Goal: Information Seeking & Learning: Learn about a topic

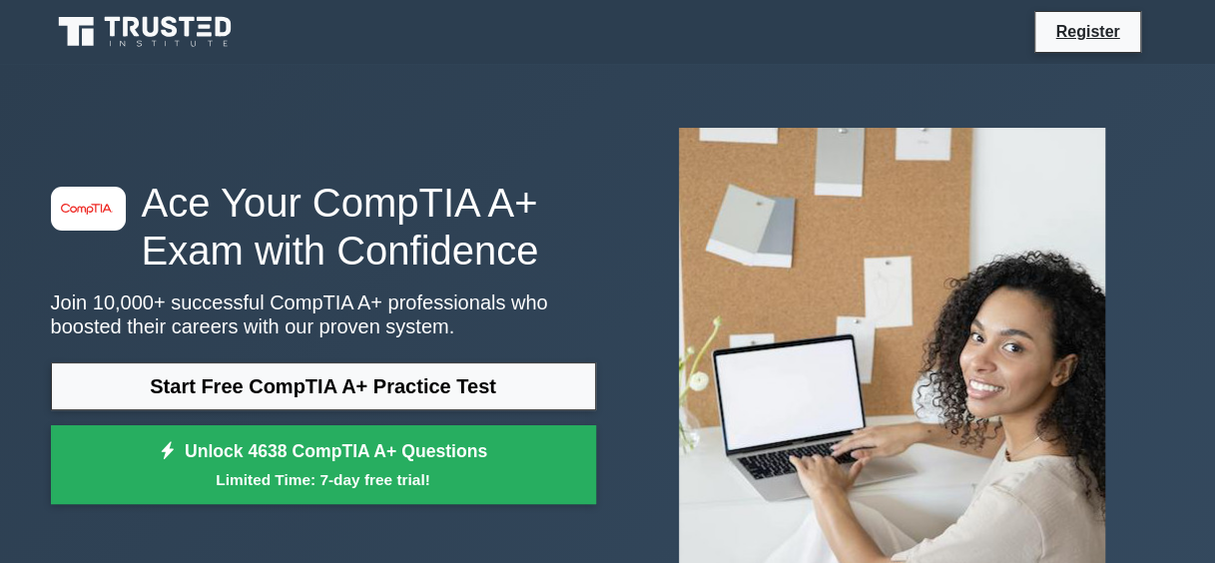
click at [435, 380] on link "Start Free CompTIA A+ Practice Test" at bounding box center [323, 386] width 545 height 48
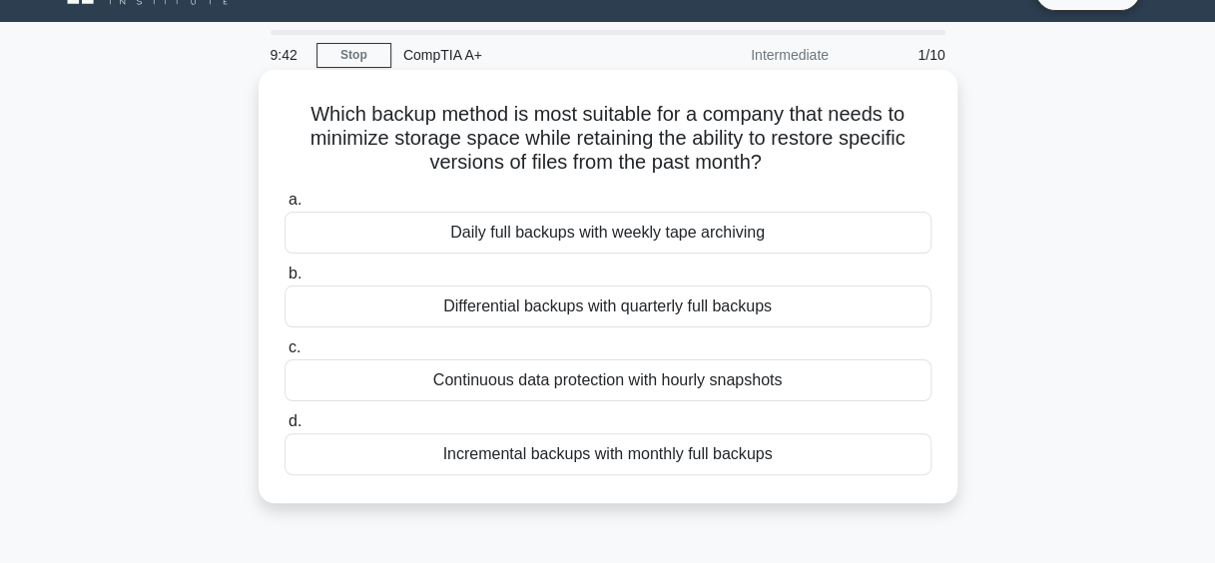
scroll to position [44, 0]
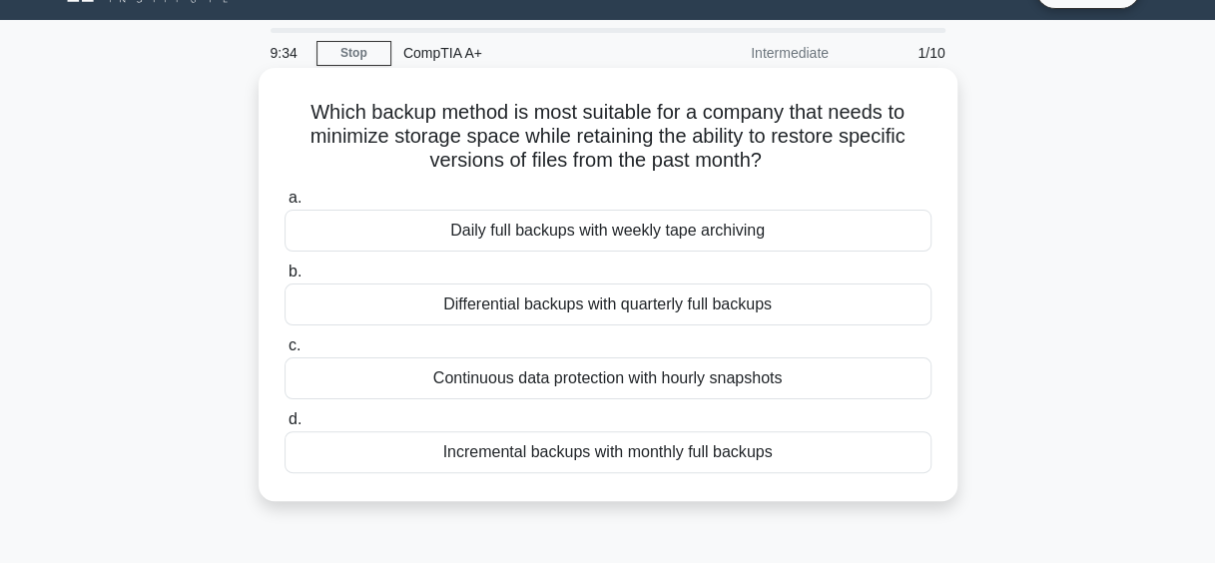
click at [630, 379] on div "Continuous data protection with hourly snapshots" at bounding box center [608, 378] width 647 height 42
click at [285, 352] on input "c. Continuous data protection with hourly snapshots" at bounding box center [285, 345] width 0 height 13
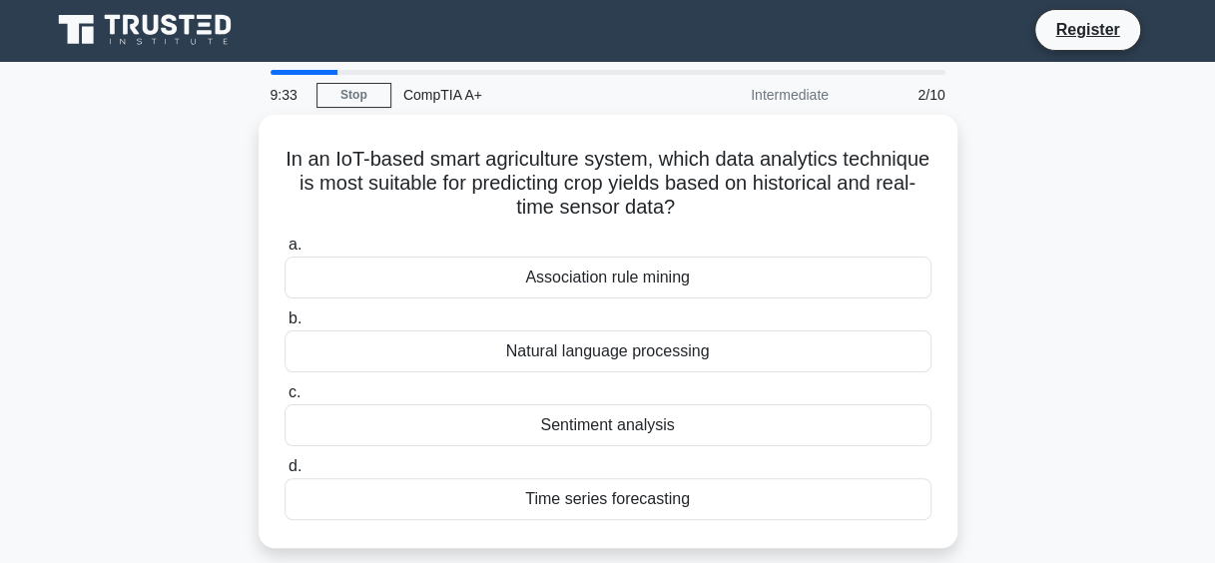
scroll to position [0, 0]
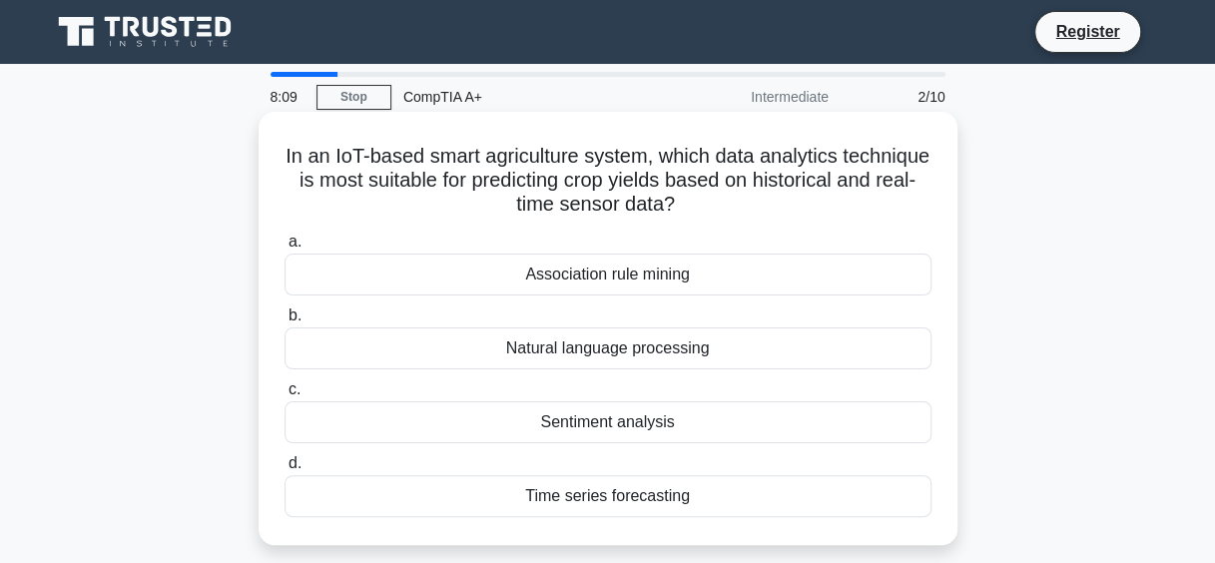
click at [617, 497] on div "Time series forecasting" at bounding box center [608, 496] width 647 height 42
click at [285, 470] on input "d. Time series forecasting" at bounding box center [285, 463] width 0 height 13
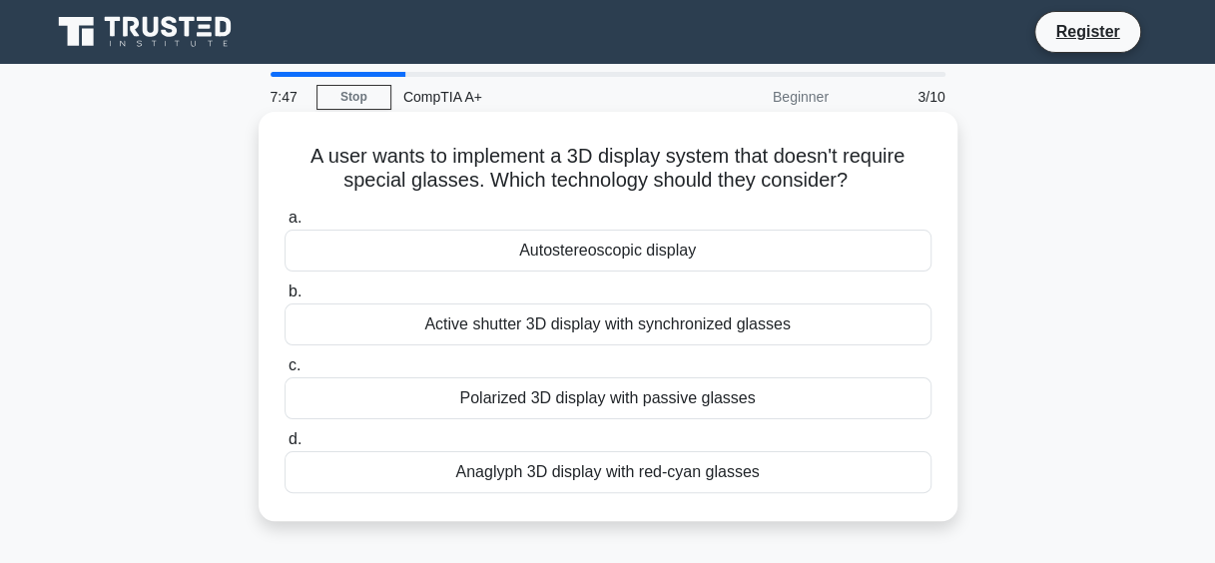
click at [647, 248] on div "Autostereoscopic display" at bounding box center [608, 251] width 647 height 42
click at [285, 225] on input "a. Autostereoscopic display" at bounding box center [285, 218] width 0 height 13
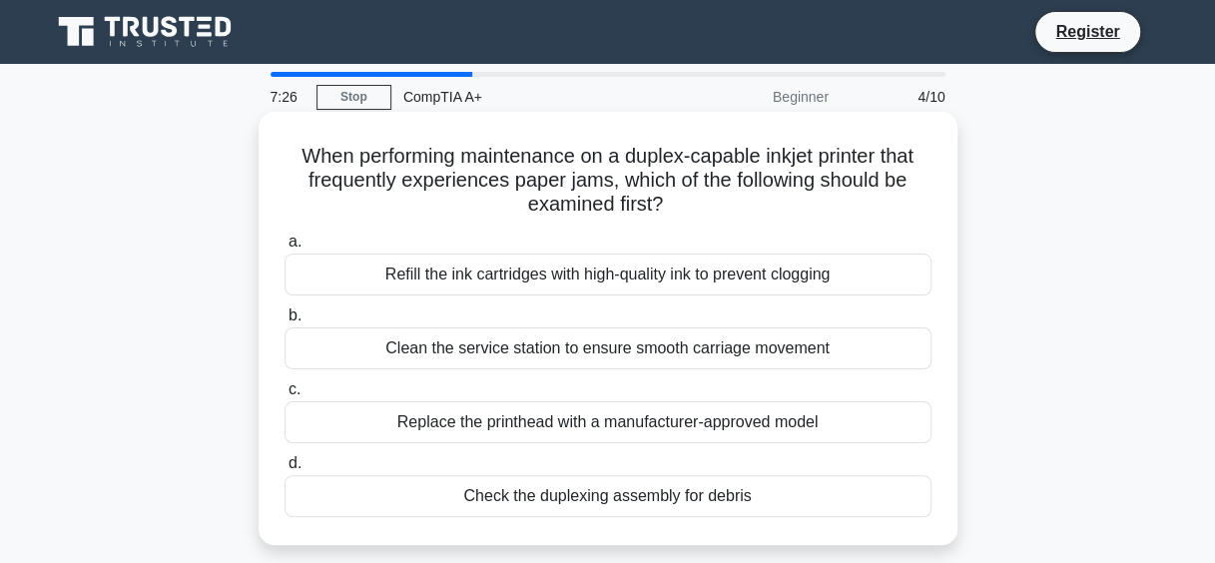
click at [552, 501] on div "Check the duplexing assembly for debris" at bounding box center [608, 496] width 647 height 42
click at [285, 470] on input "d. Check the duplexing assembly for debris" at bounding box center [285, 463] width 0 height 13
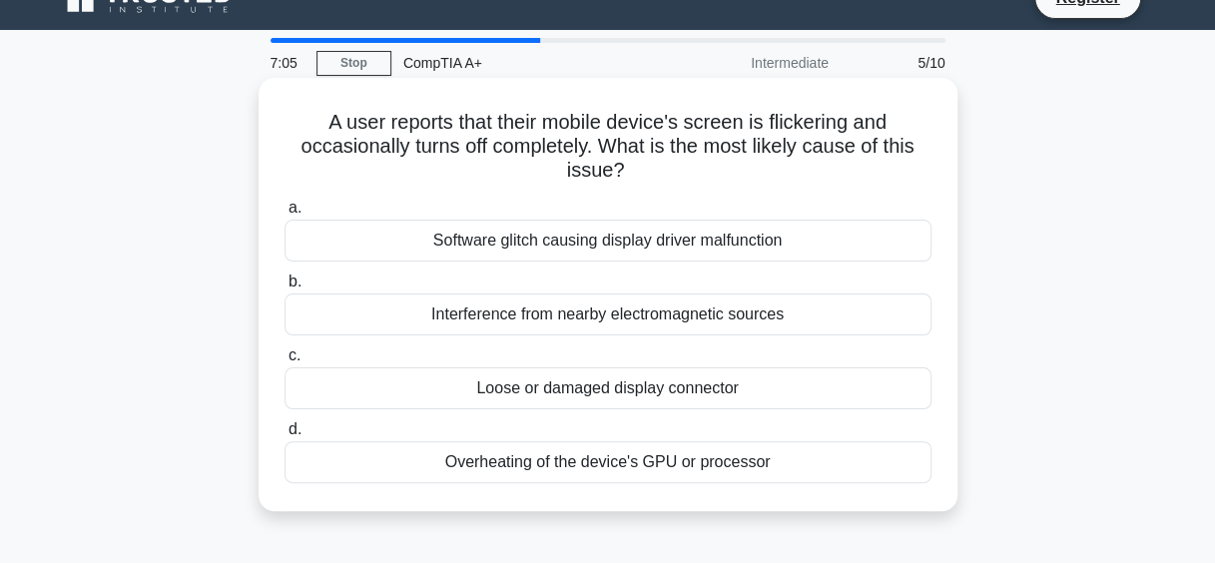
scroll to position [36, 0]
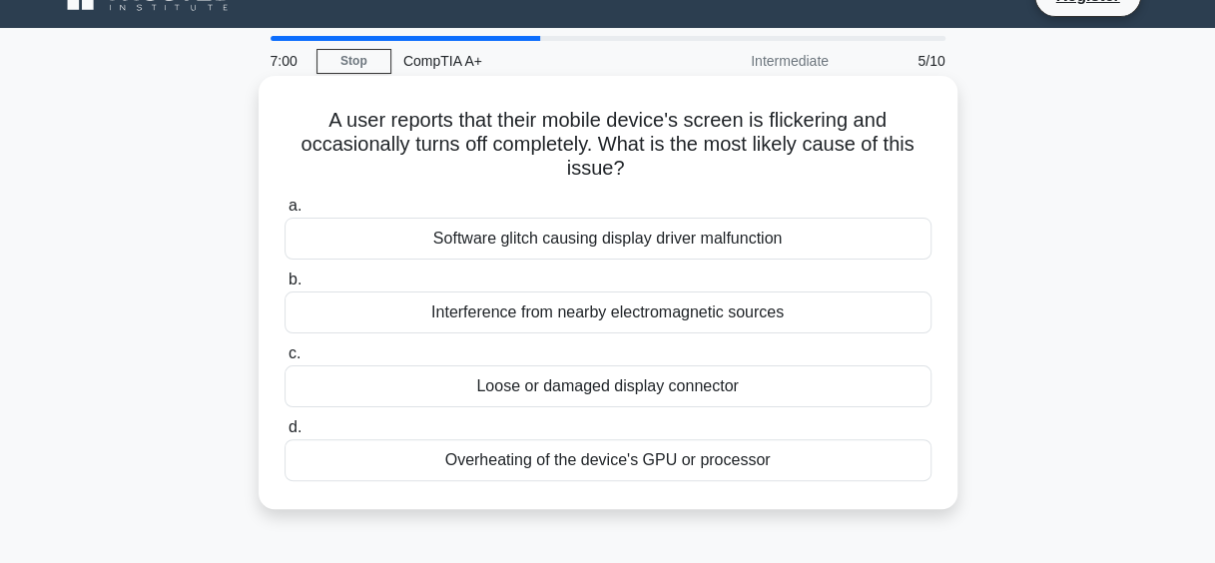
click at [613, 463] on div "Overheating of the device's GPU or processor" at bounding box center [608, 460] width 647 height 42
click at [285, 434] on input "d. Overheating of the device's GPU or processor" at bounding box center [285, 427] width 0 height 13
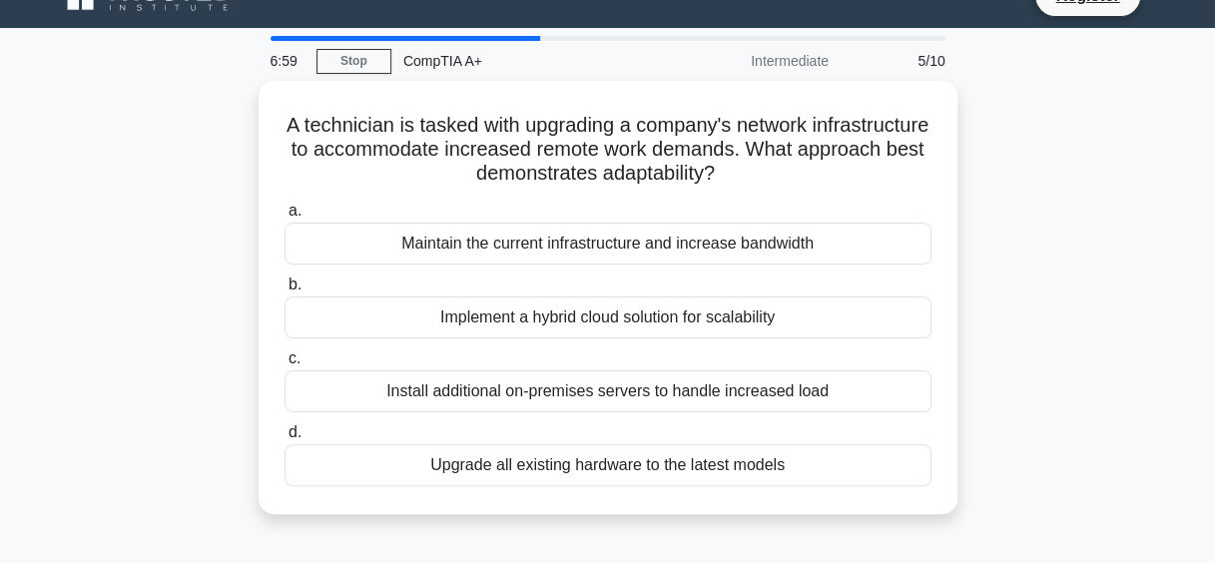
scroll to position [0, 0]
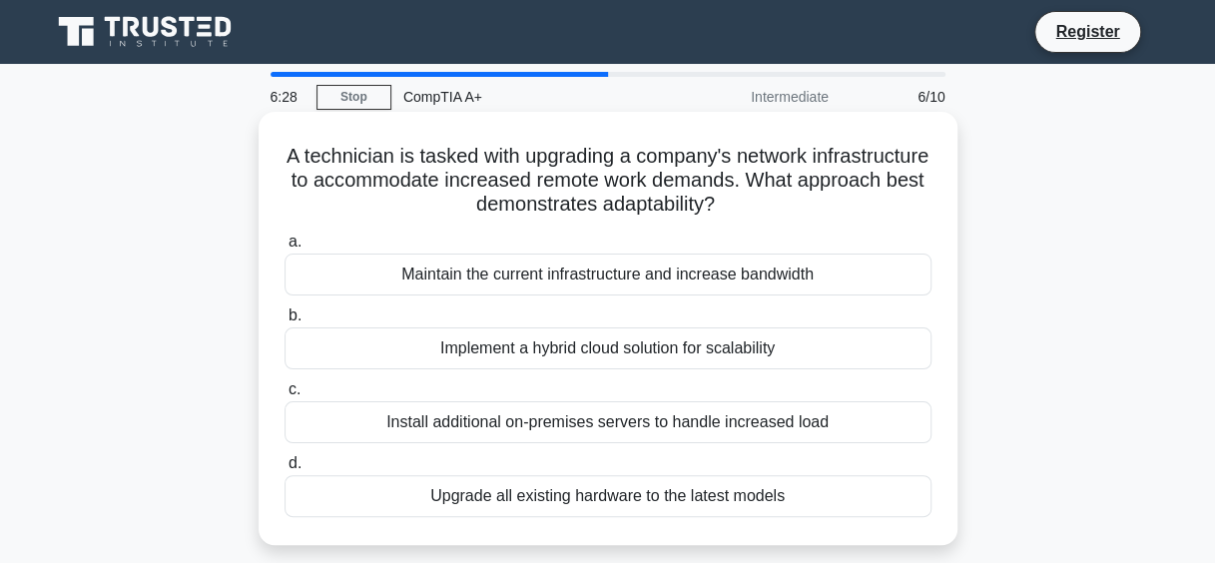
click at [693, 342] on div "Implement a hybrid cloud solution for scalability" at bounding box center [608, 348] width 647 height 42
click at [285, 322] on input "b. Implement a hybrid cloud solution for scalability" at bounding box center [285, 315] width 0 height 13
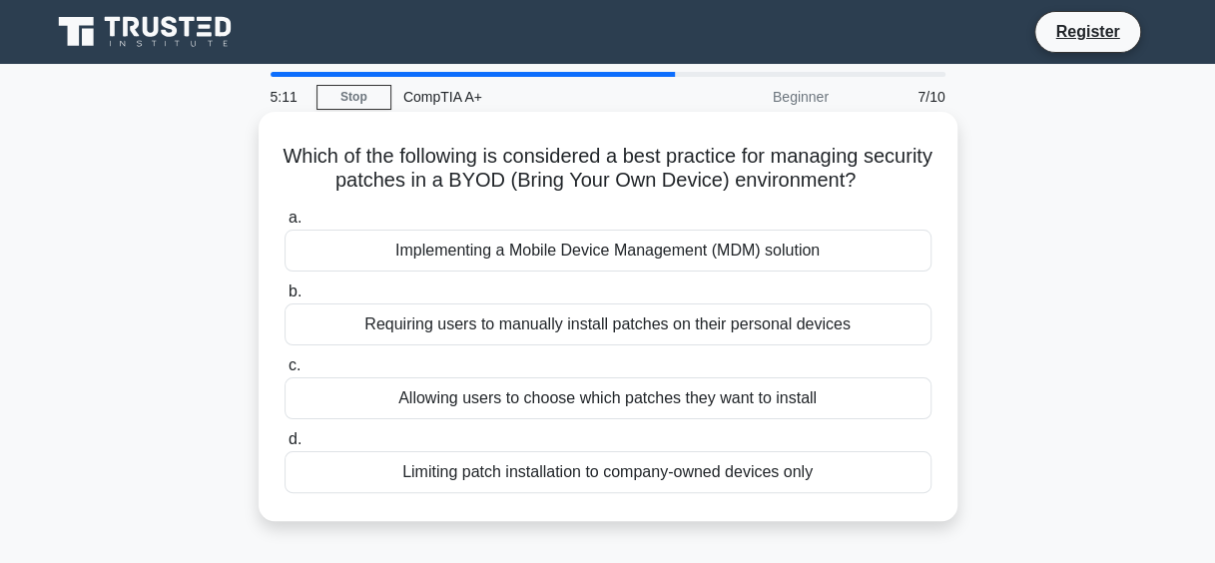
click at [633, 336] on div "Requiring users to manually install patches on their personal devices" at bounding box center [608, 324] width 647 height 42
click at [285, 298] on input "b. Requiring users to manually install patches on their personal devices" at bounding box center [285, 292] width 0 height 13
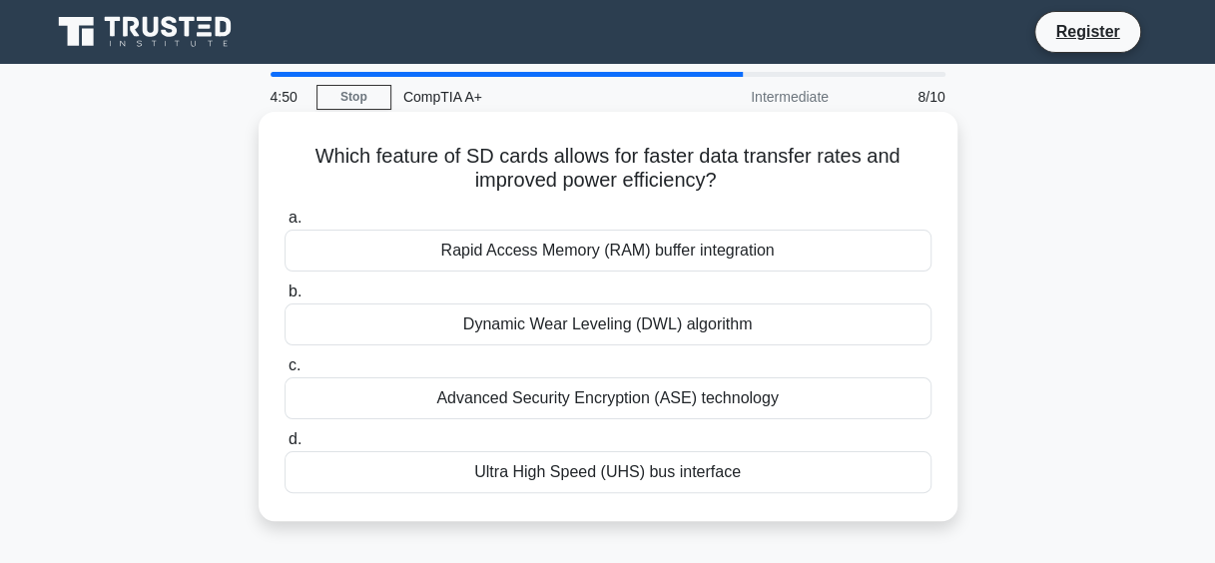
click at [680, 482] on div "Ultra High Speed (UHS) bus interface" at bounding box center [608, 472] width 647 height 42
click at [285, 446] on input "d. Ultra High Speed (UHS) bus interface" at bounding box center [285, 439] width 0 height 13
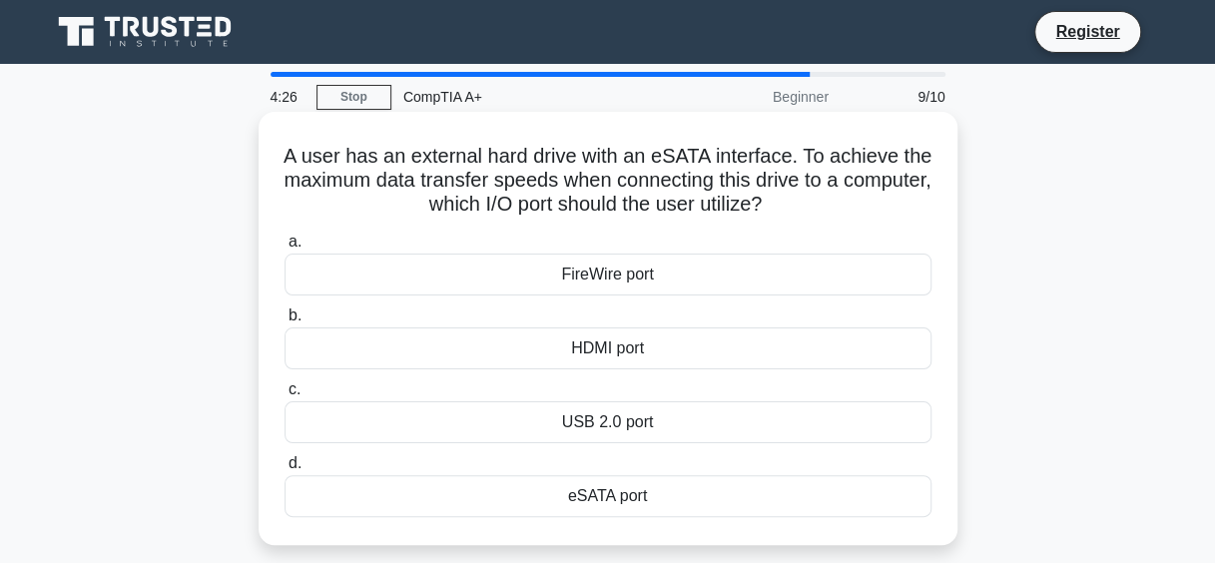
click at [616, 490] on div "eSATA port" at bounding box center [608, 496] width 647 height 42
click at [285, 470] on input "d. eSATA port" at bounding box center [285, 463] width 0 height 13
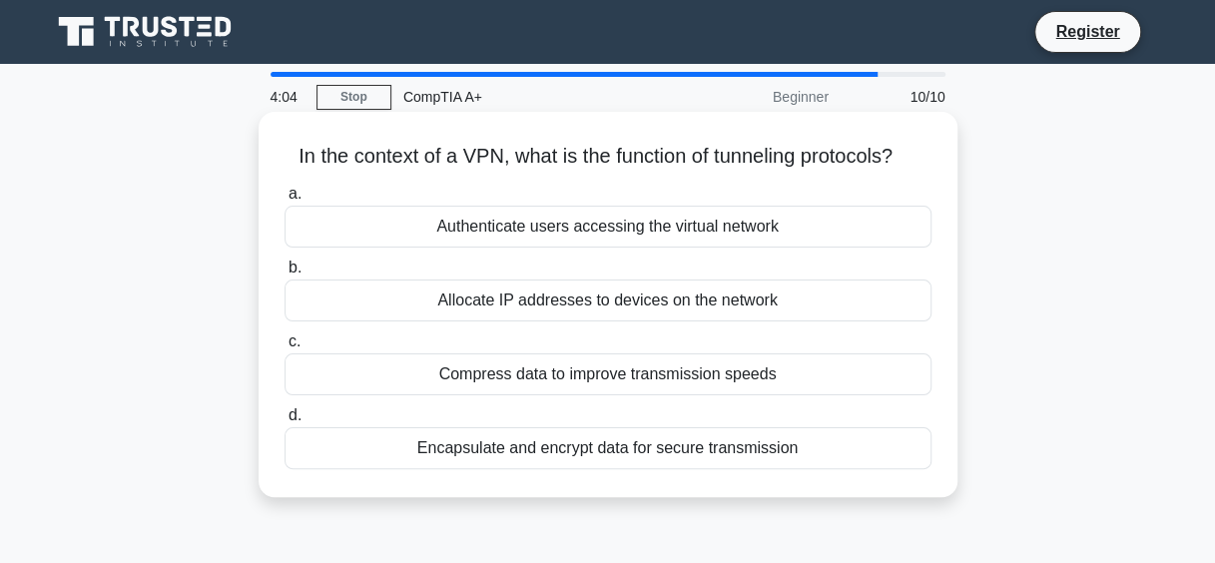
click at [603, 224] on div "Authenticate users accessing the virtual network" at bounding box center [608, 227] width 647 height 42
click at [285, 201] on input "a. Authenticate users accessing the virtual network" at bounding box center [285, 194] width 0 height 13
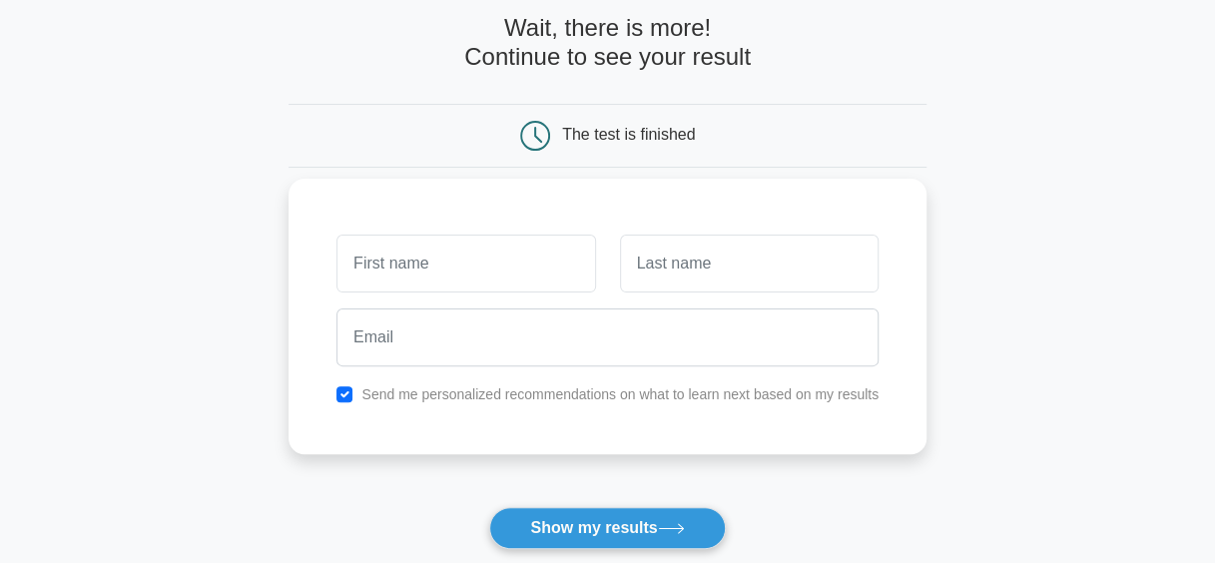
scroll to position [87, 0]
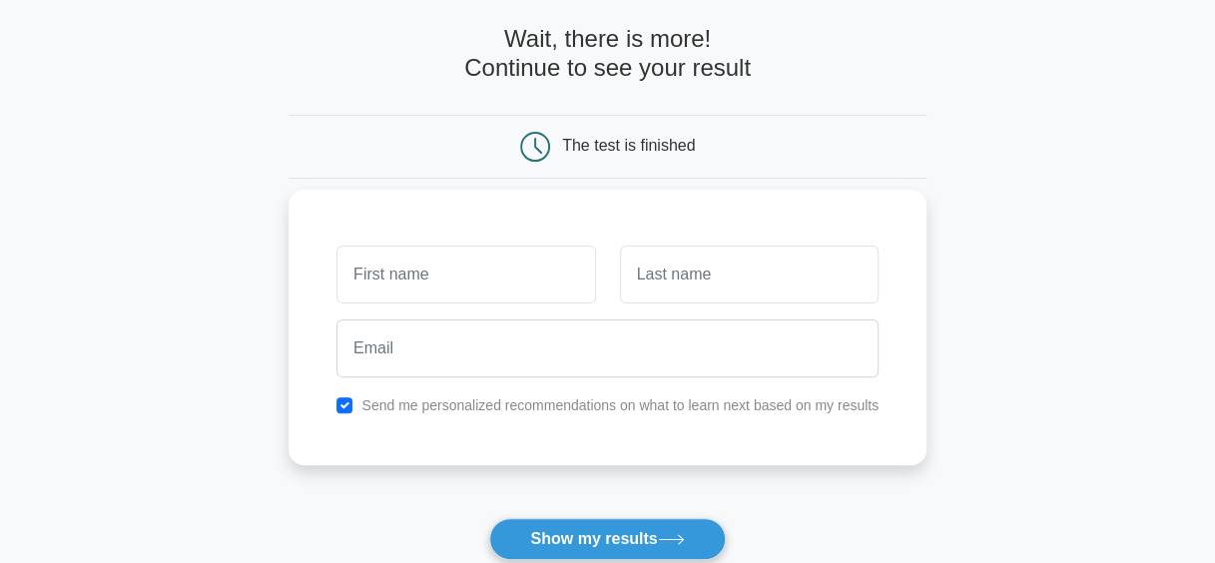
click at [477, 274] on input "text" at bounding box center [465, 275] width 259 height 58
type input "[PERSON_NAME]"
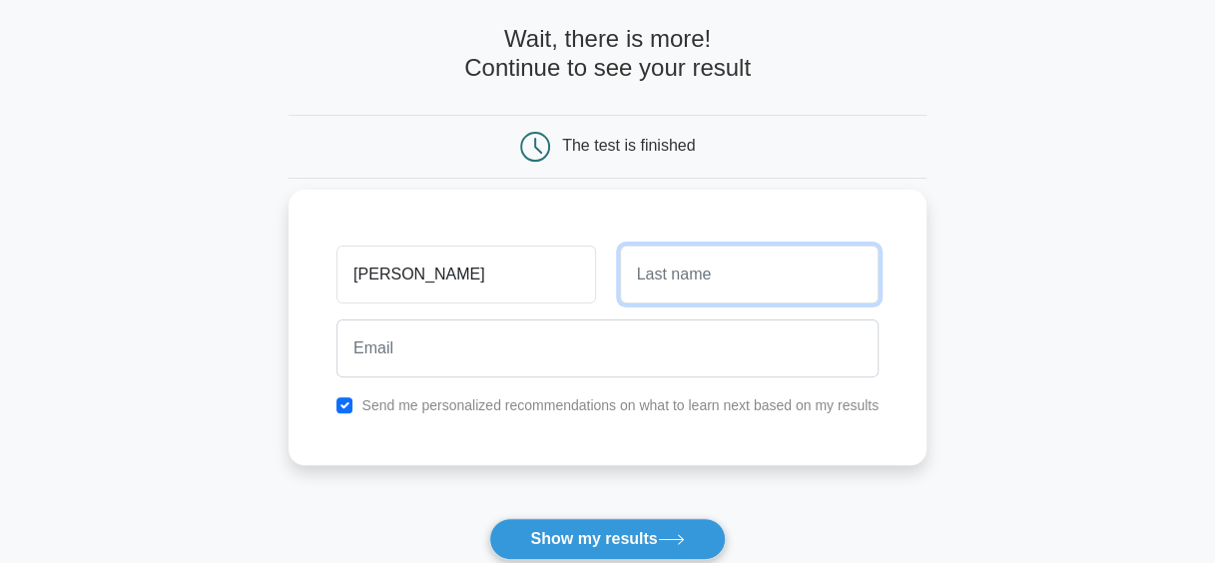
click at [636, 266] on input "text" at bounding box center [749, 275] width 259 height 58
type input "doe"
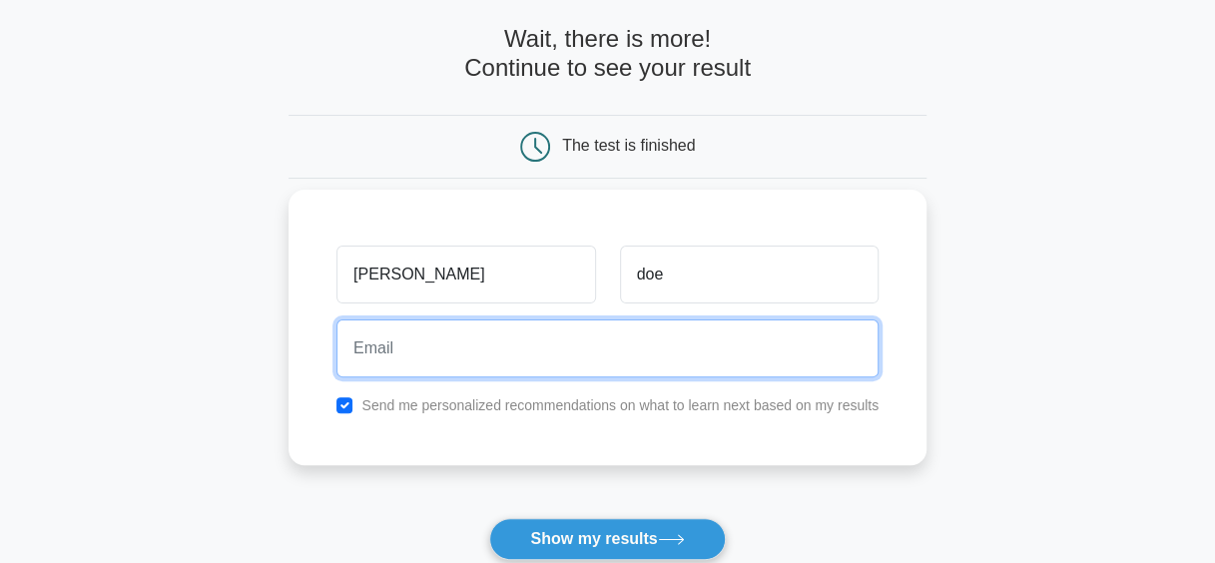
click at [571, 341] on input "email" at bounding box center [607, 348] width 542 height 58
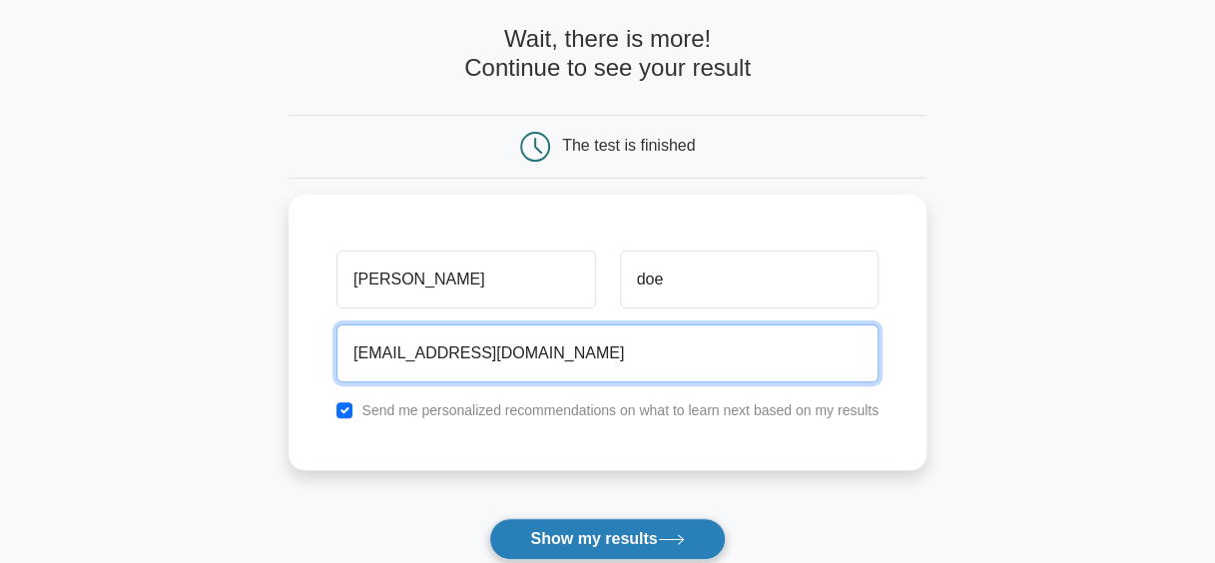
type input "adeniranore@gmail.com"
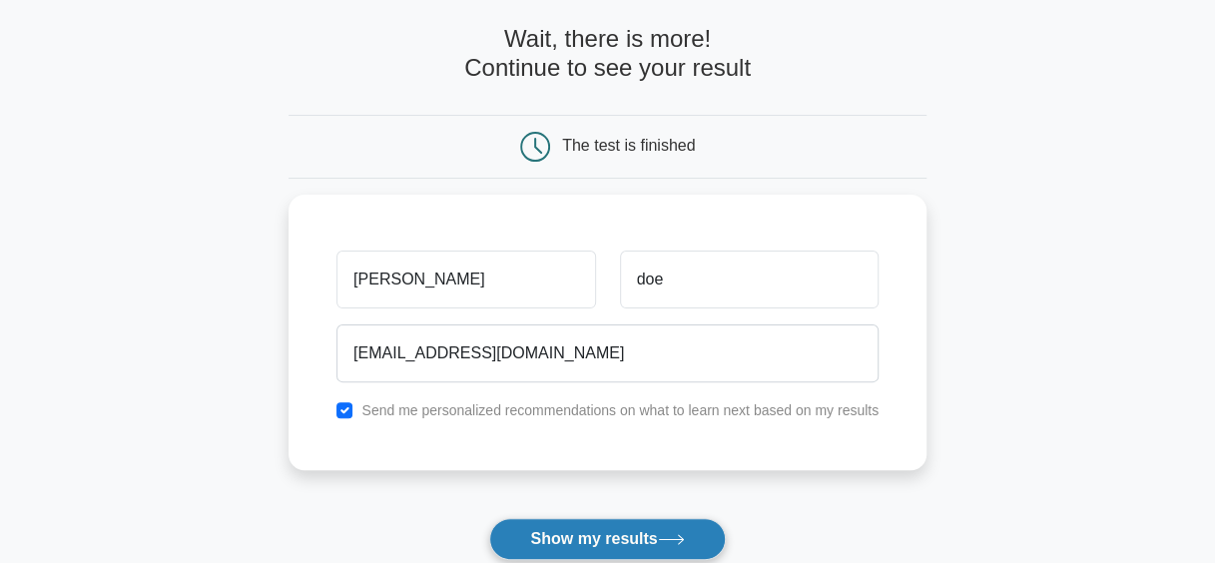
click at [621, 521] on button "Show my results" at bounding box center [607, 539] width 236 height 42
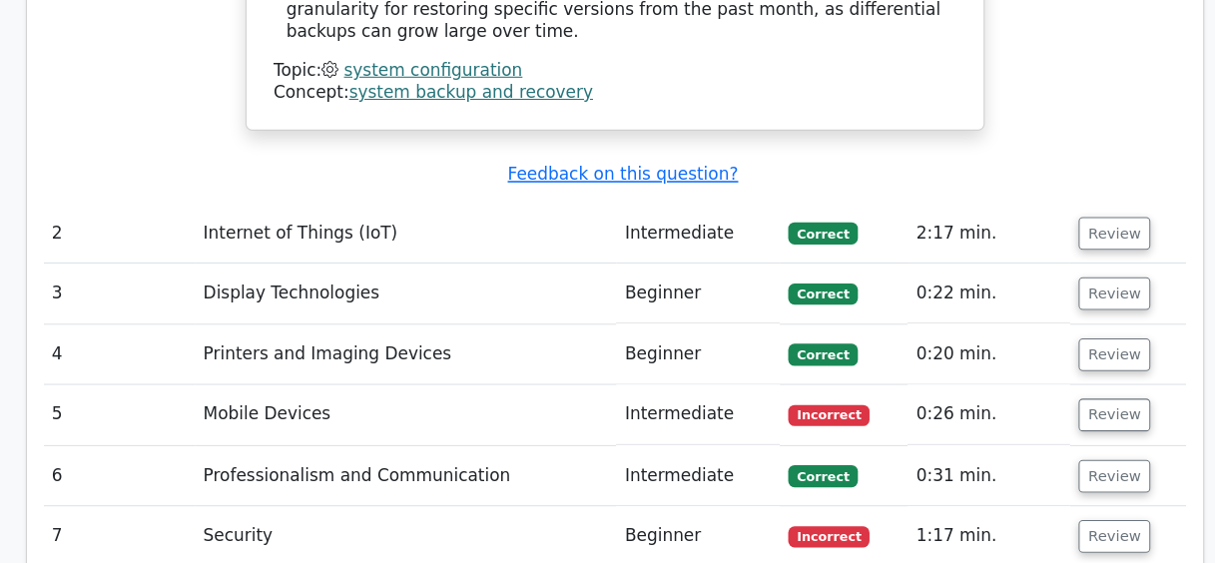
scroll to position [2731, 0]
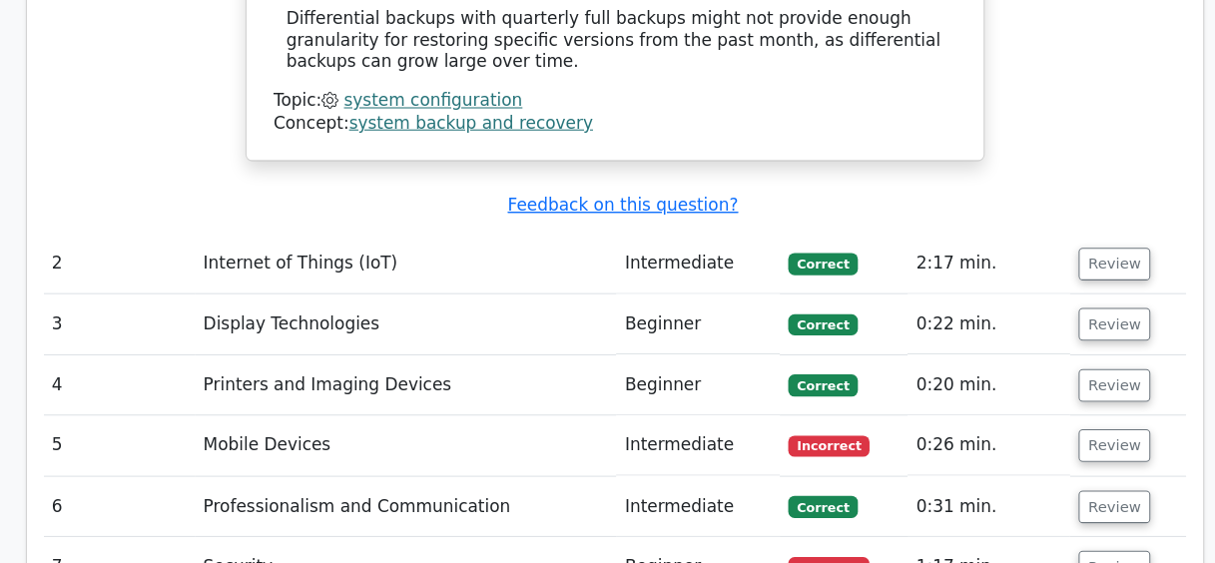
click at [488, 451] on td "Professionalism and Communication" at bounding box center [410, 479] width 398 height 57
click at [477, 393] on td "Mobile Devices" at bounding box center [410, 421] width 398 height 57
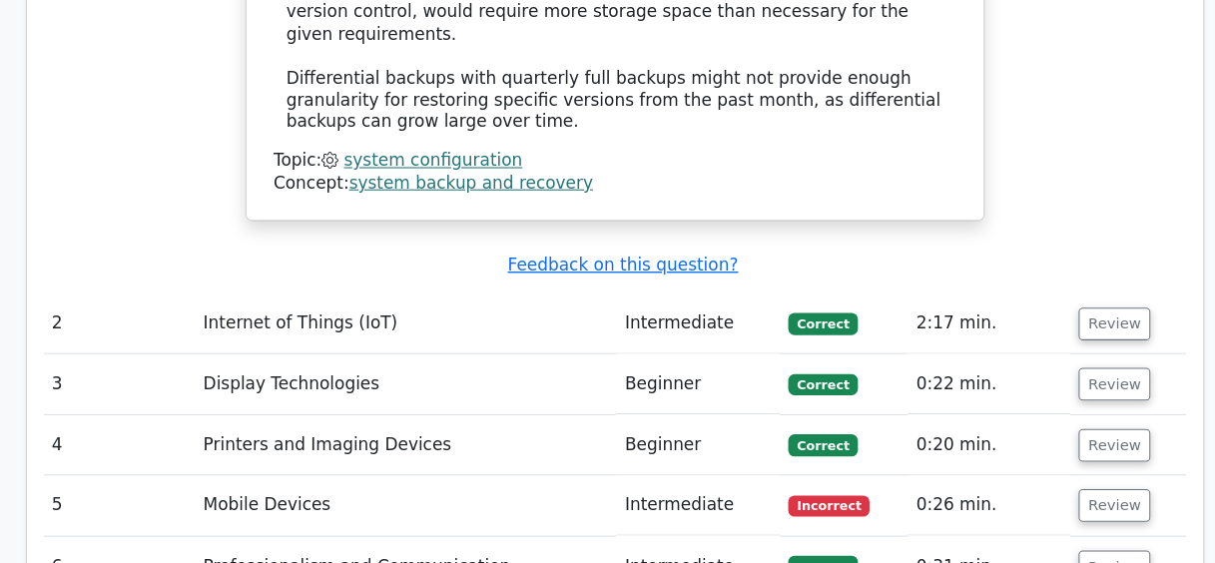
scroll to position [2671, 0]
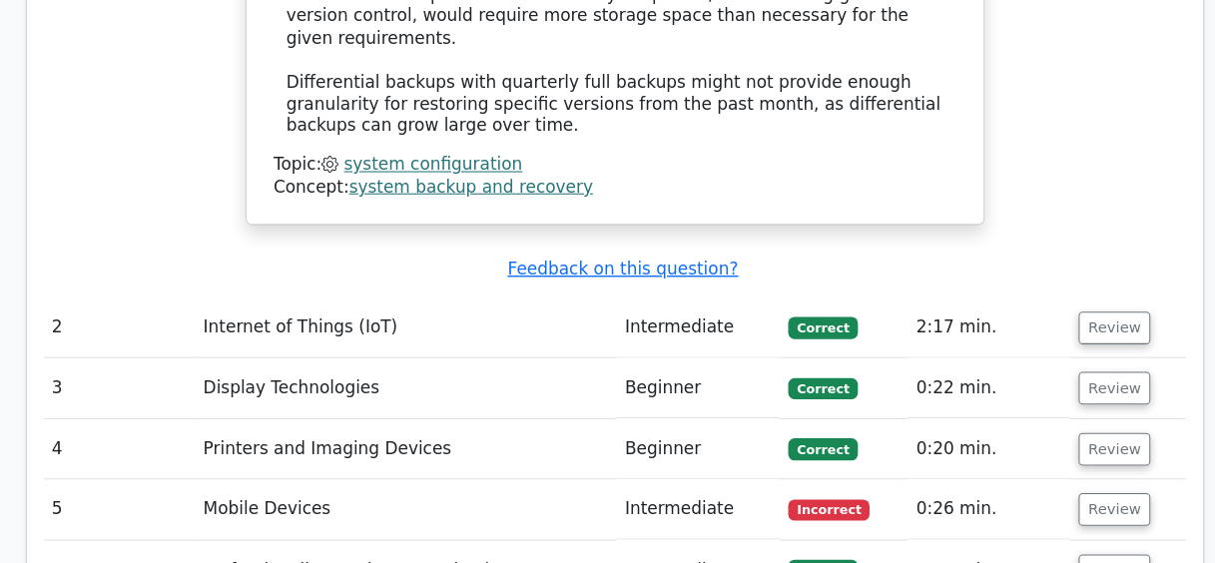
click at [296, 453] on td "Mobile Devices" at bounding box center [410, 481] width 398 height 57
drag, startPoint x: 557, startPoint y: 471, endPoint x: 863, endPoint y: 463, distance: 305.6
drag, startPoint x: 863, startPoint y: 463, endPoint x: 1046, endPoint y: 458, distance: 183.8
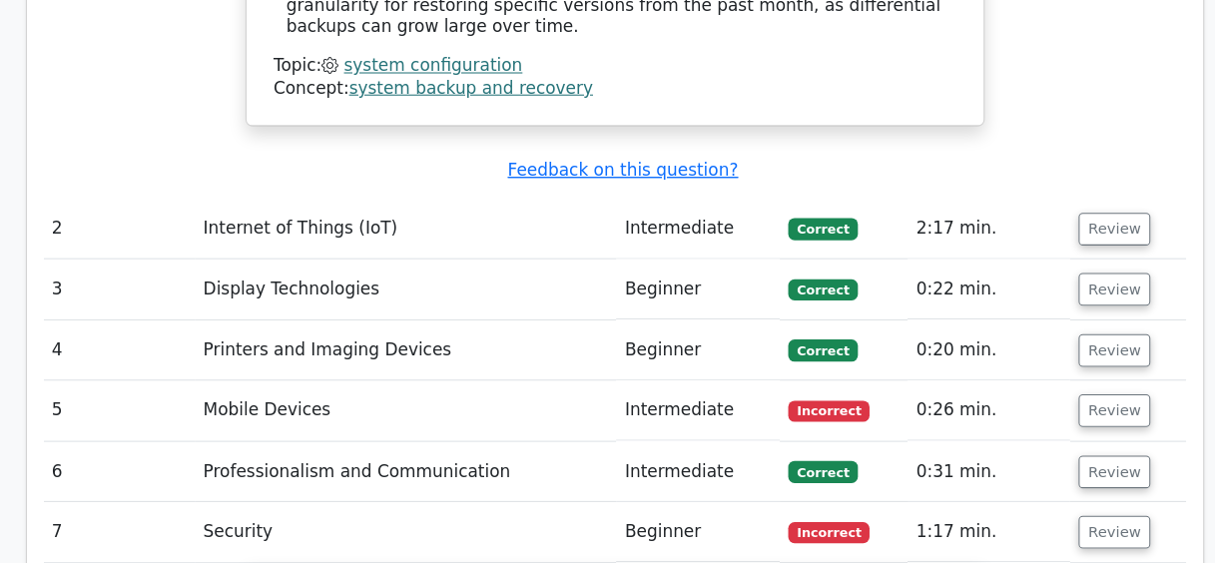
scroll to position [2761, 0]
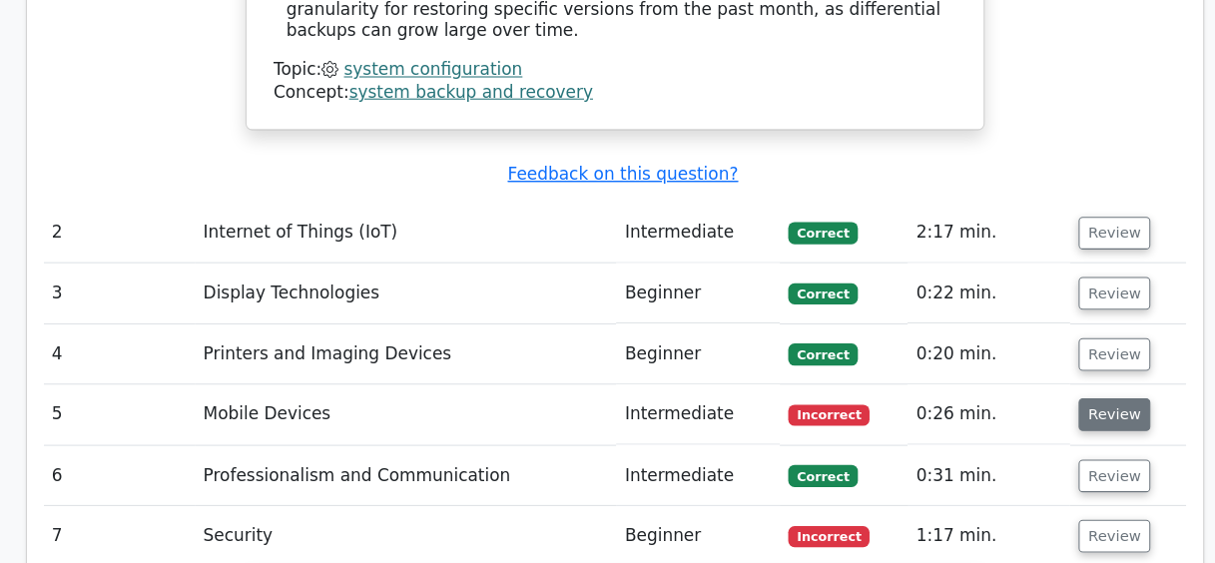
click at [1075, 376] on button "Review" at bounding box center [1080, 391] width 68 height 31
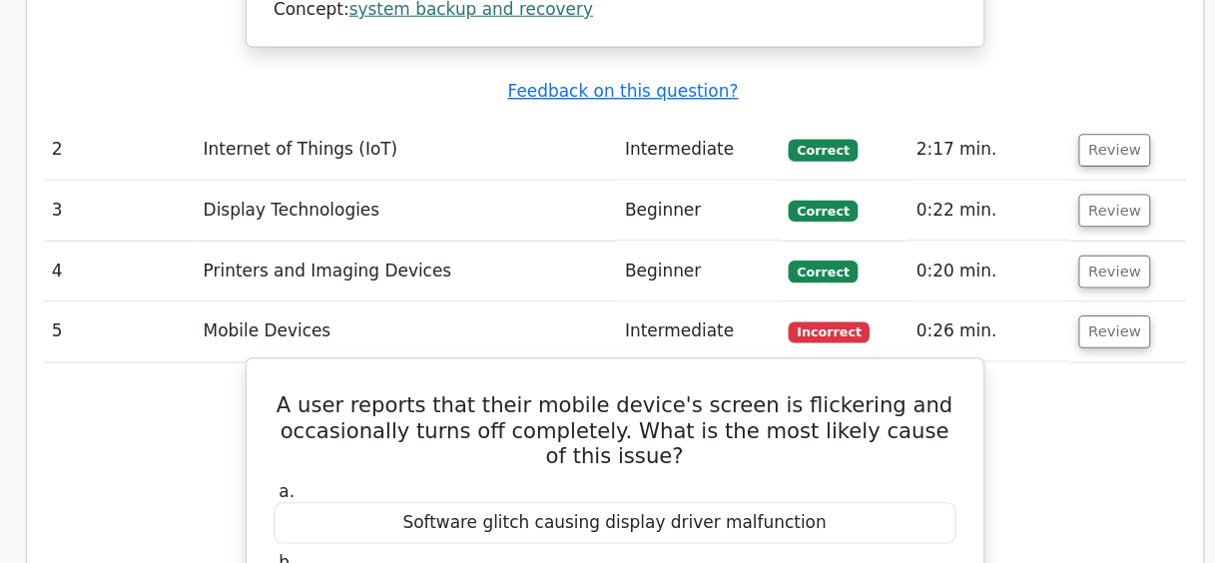
scroll to position [2836, 0]
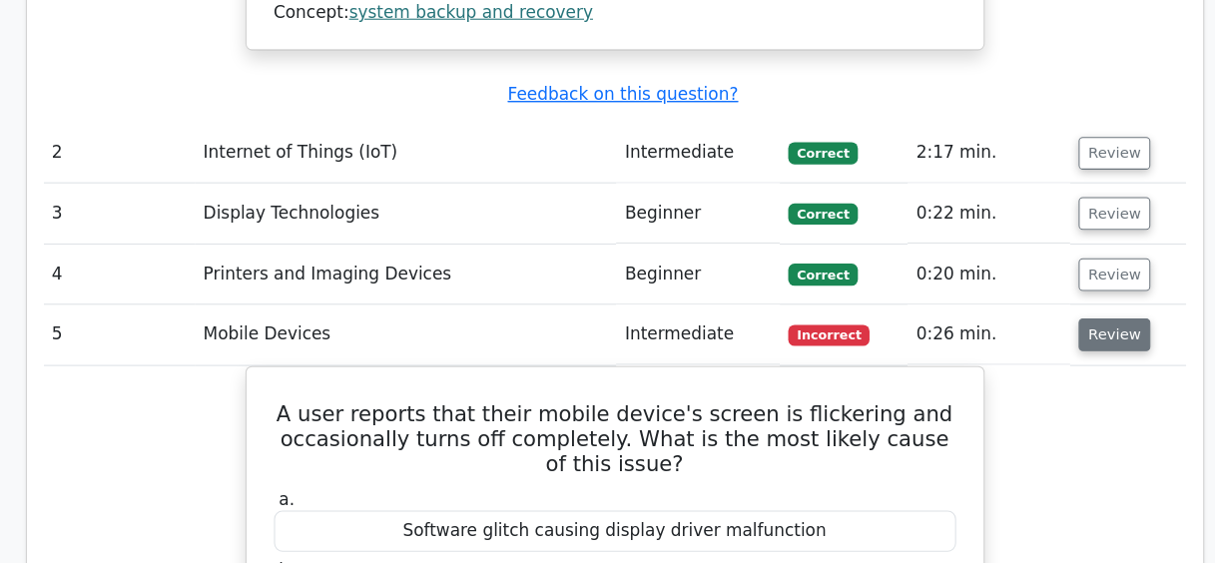
click at [1072, 301] on button "Review" at bounding box center [1080, 316] width 68 height 31
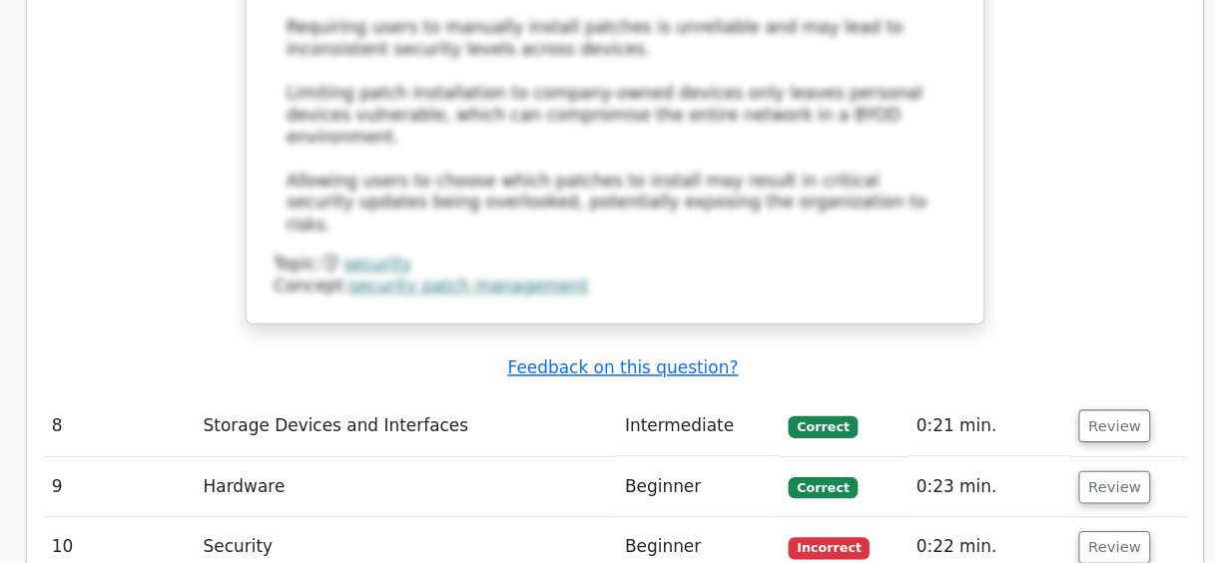
scroll to position [4067, 0]
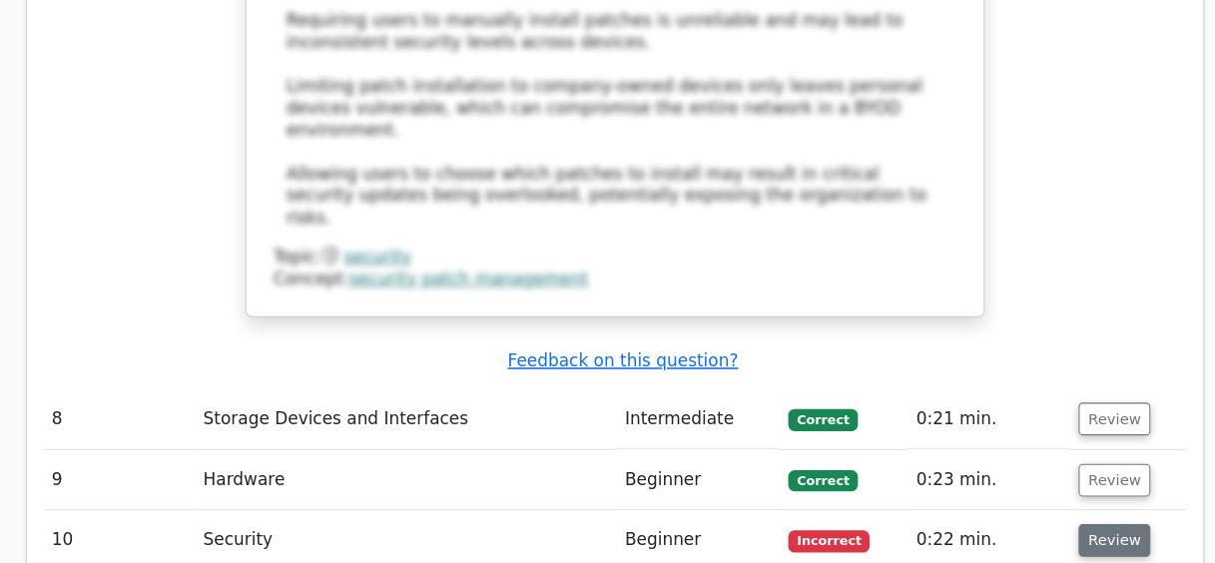
click at [1061, 525] on button "Review" at bounding box center [1080, 540] width 68 height 31
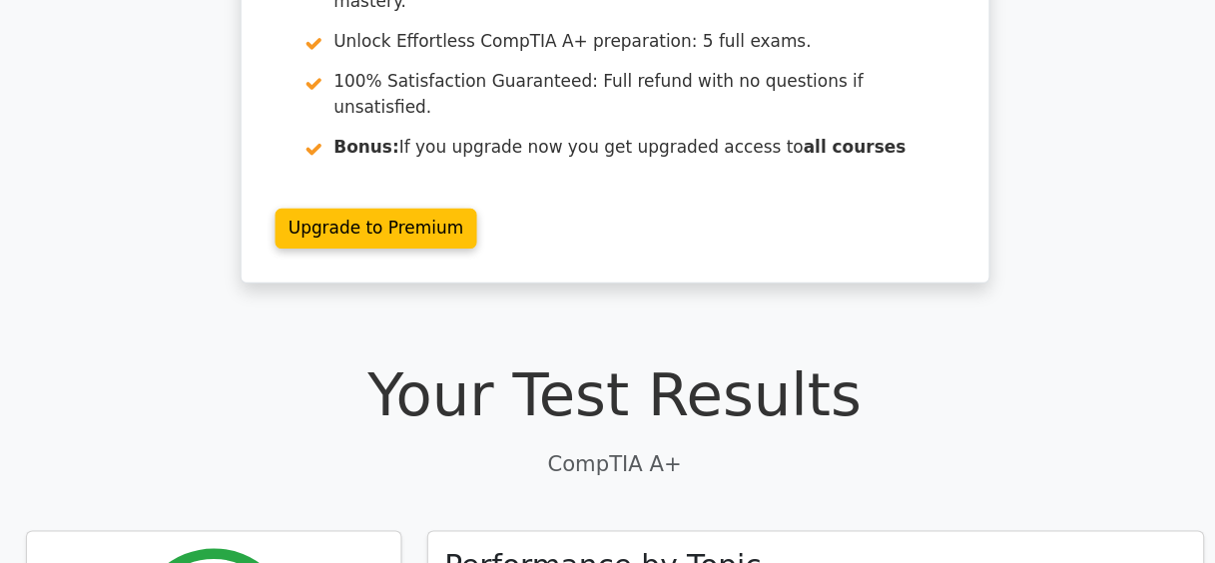
scroll to position [0, 0]
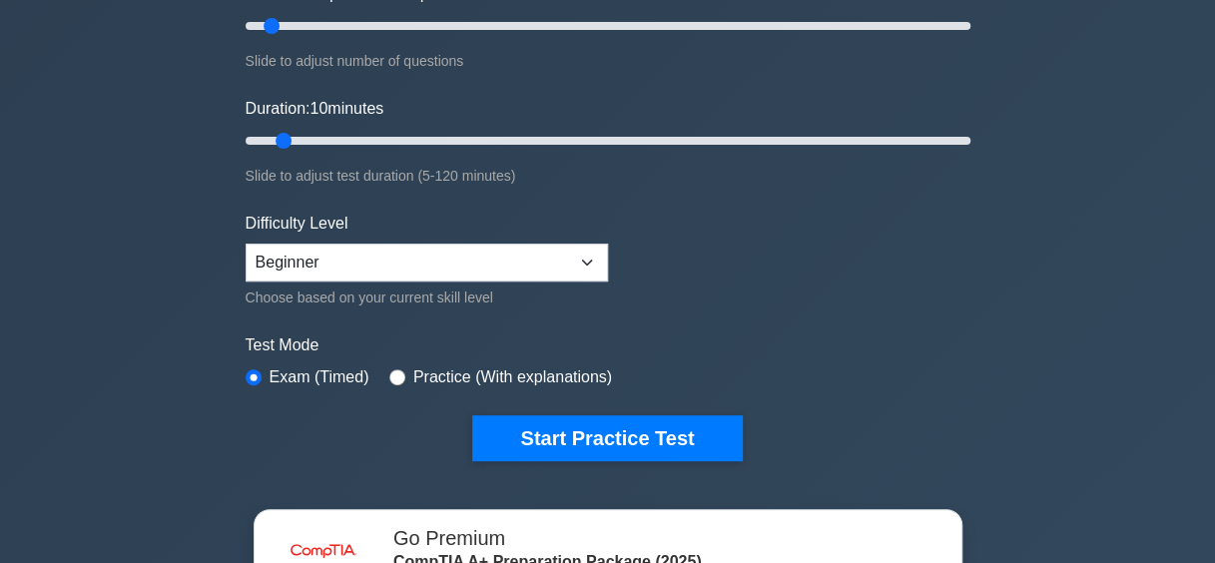
scroll to position [293, 0]
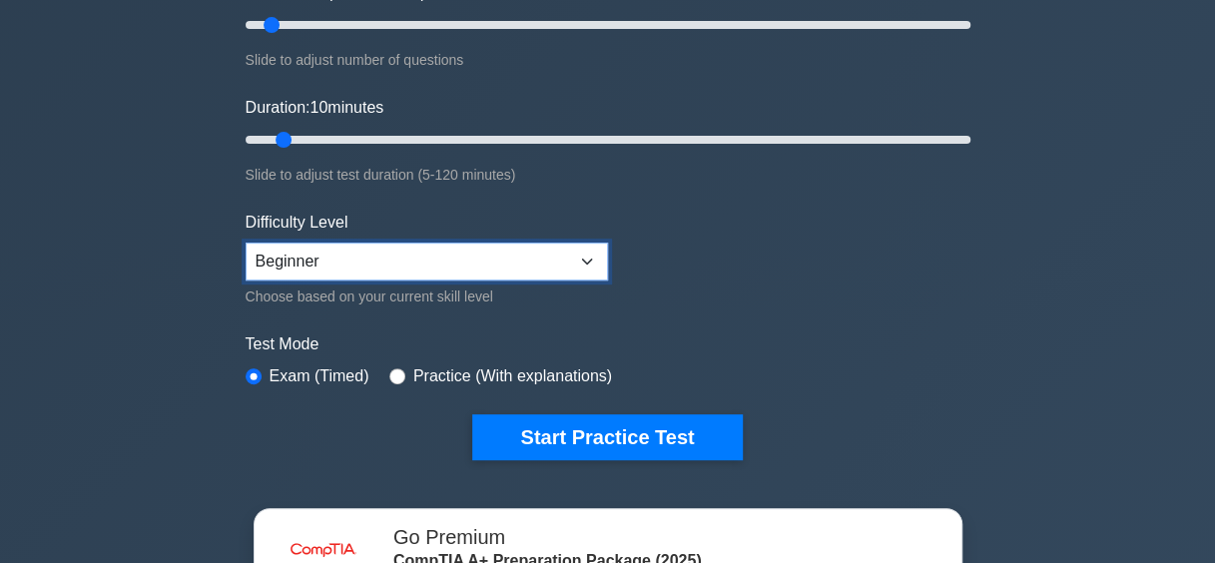
click at [474, 254] on select "Beginner Intermediate Expert" at bounding box center [427, 262] width 362 height 38
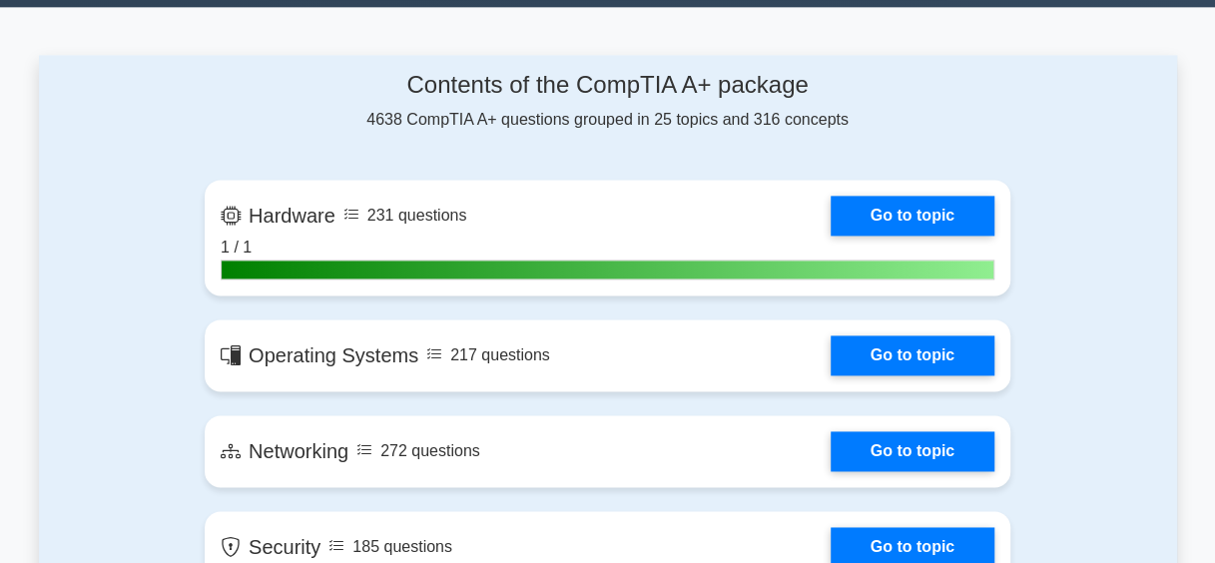
scroll to position [1185, 0]
